Goal: Task Accomplishment & Management: Complete application form

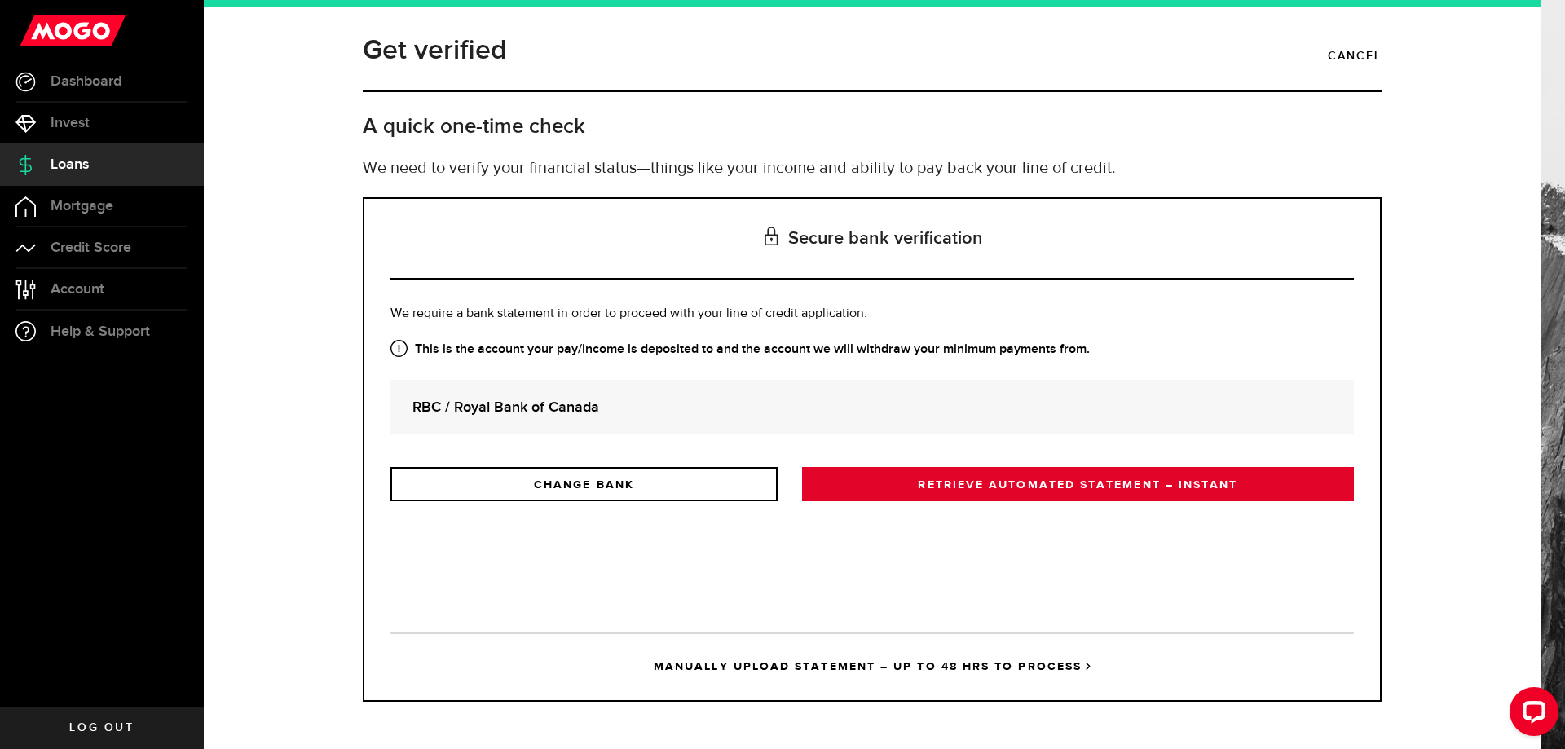
click at [1047, 481] on link "RETRIEVE AUTOMATED STATEMENT – INSTANT" at bounding box center [1078, 484] width 552 height 34
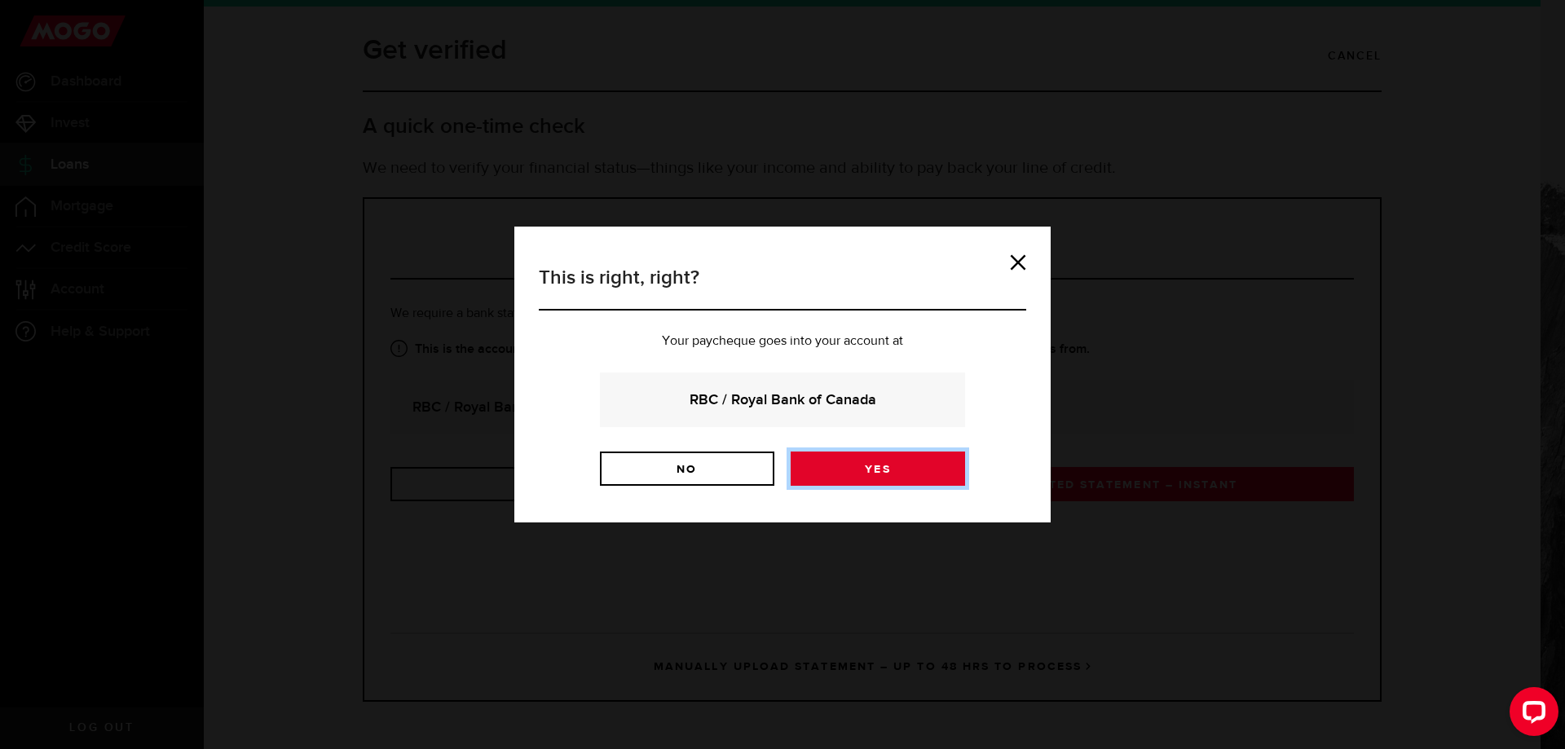
click at [872, 475] on link "Yes" at bounding box center [878, 469] width 174 height 34
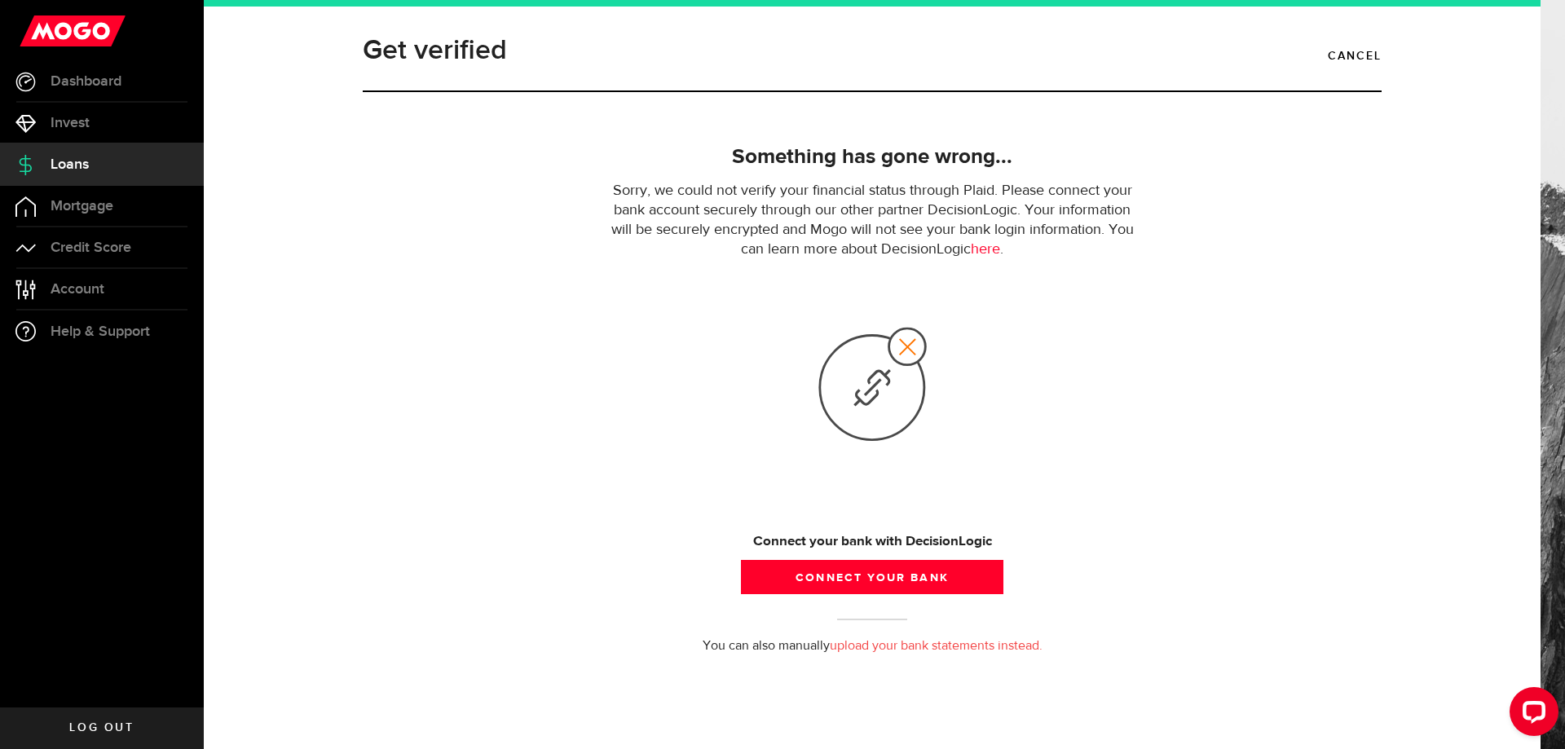
click at [864, 645] on link "upload your bank statements instead." at bounding box center [936, 646] width 213 height 13
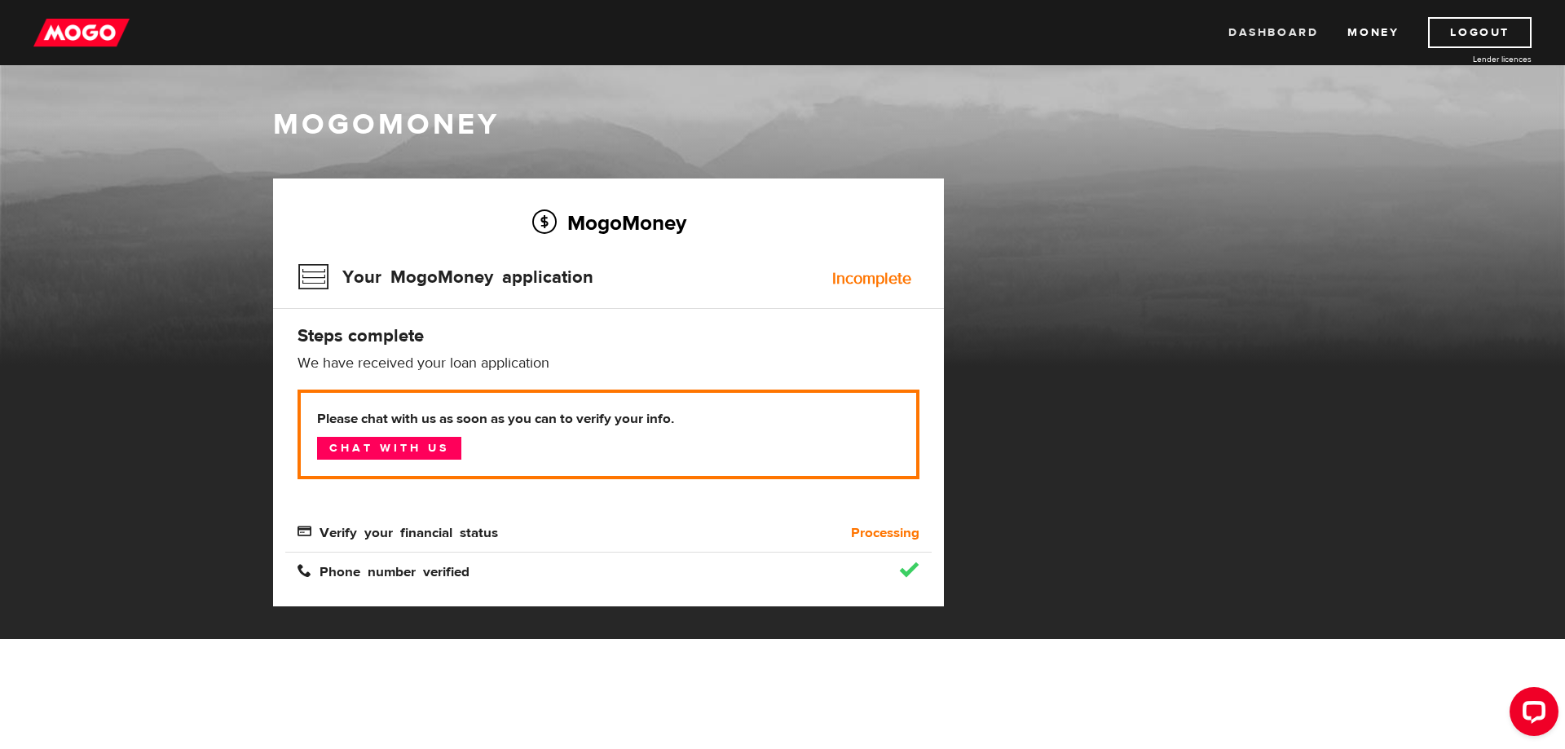
click at [1263, 35] on link "Dashboard" at bounding box center [1274, 32] width 90 height 31
click at [1281, 31] on link "Dashboard" at bounding box center [1274, 32] width 90 height 31
